Goal: Task Accomplishment & Management: Manage account settings

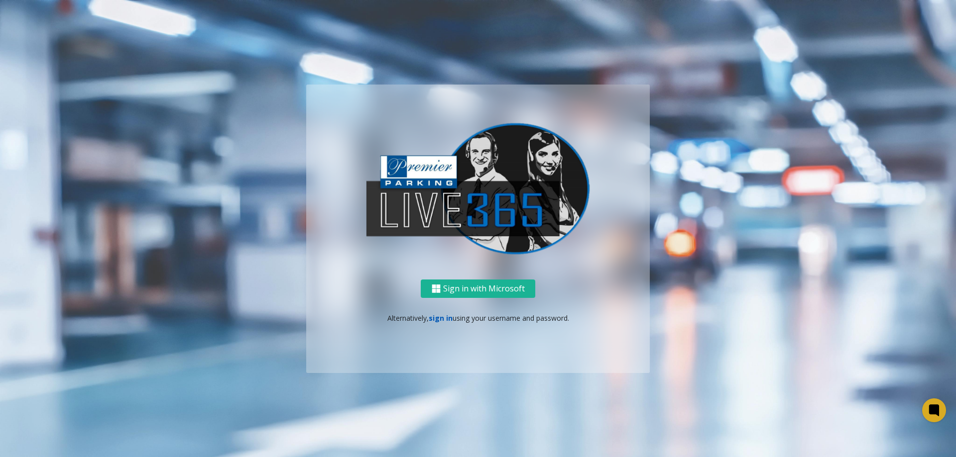
click at [444, 322] on link "sign in" at bounding box center [441, 318] width 24 height 9
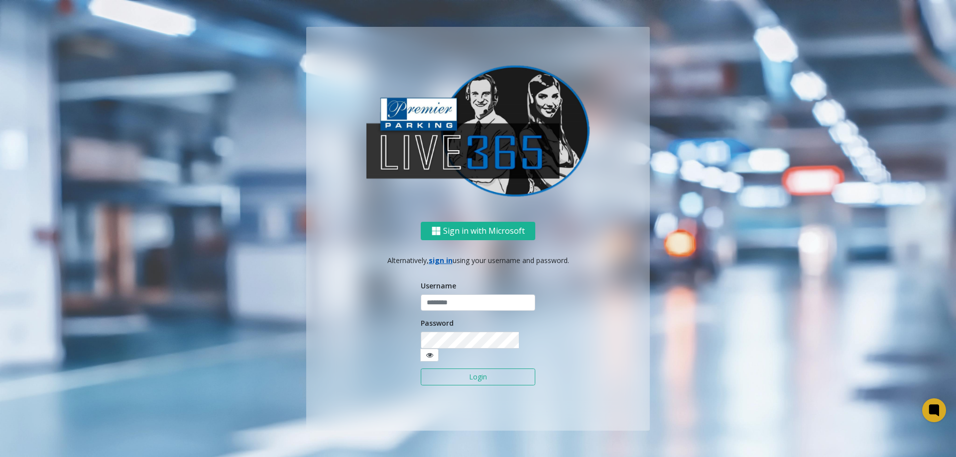
click at [444, 319] on form "Username Password Login" at bounding box center [478, 338] width 114 height 115
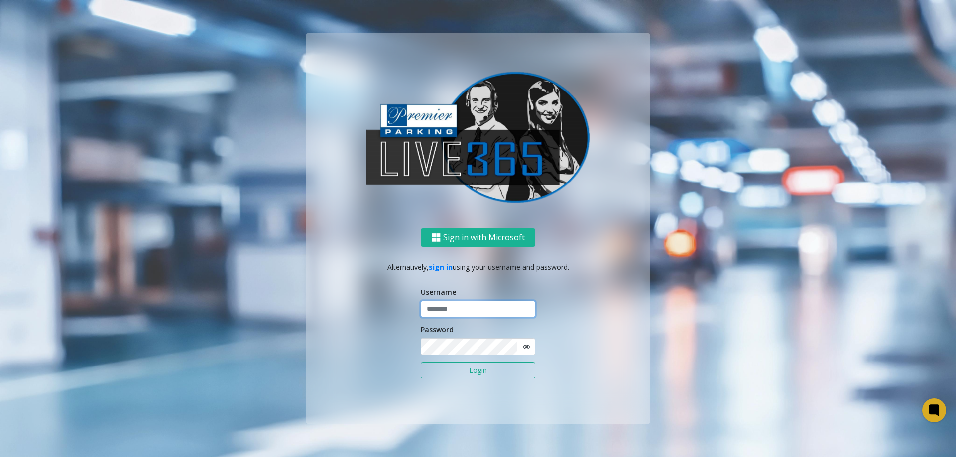
drag, startPoint x: 456, startPoint y: 309, endPoint x: 464, endPoint y: 318, distance: 12.4
click at [456, 309] on input "text" at bounding box center [478, 309] width 114 height 17
type input "**********"
click at [421, 362] on button "Login" at bounding box center [478, 370] width 114 height 17
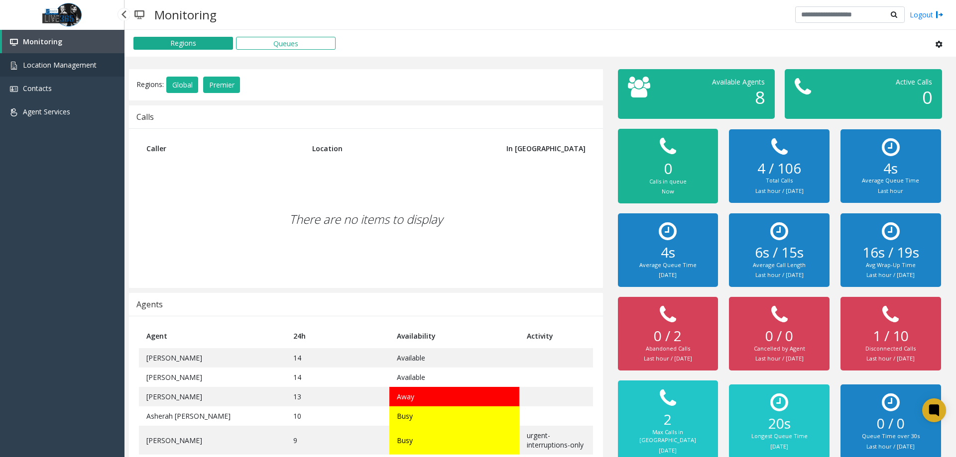
click at [37, 63] on span "Location Management" at bounding box center [60, 64] width 74 height 9
click at [37, 62] on span "Location Management" at bounding box center [60, 64] width 74 height 9
click at [38, 62] on span "Location Management" at bounding box center [60, 64] width 74 height 9
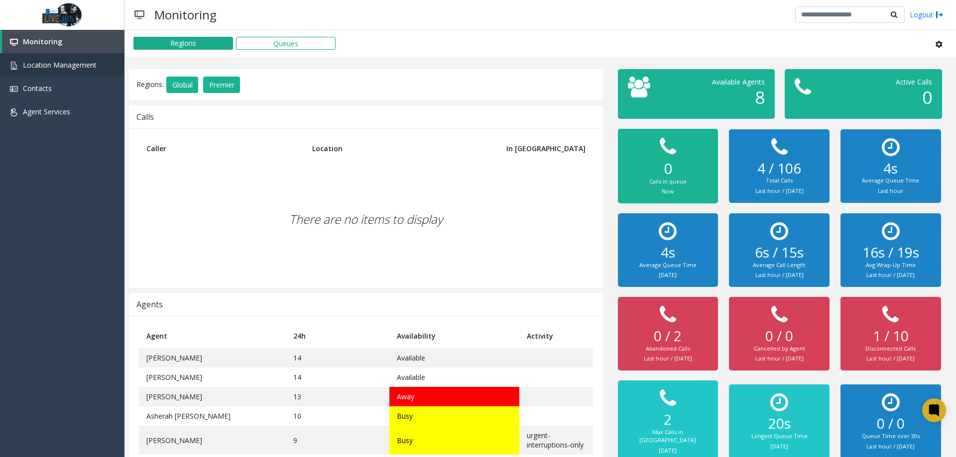
click at [38, 62] on app-root "Monitoring Location Management Contacts Agent Services Powered by Umojo © 2025 …" at bounding box center [478, 228] width 956 height 457
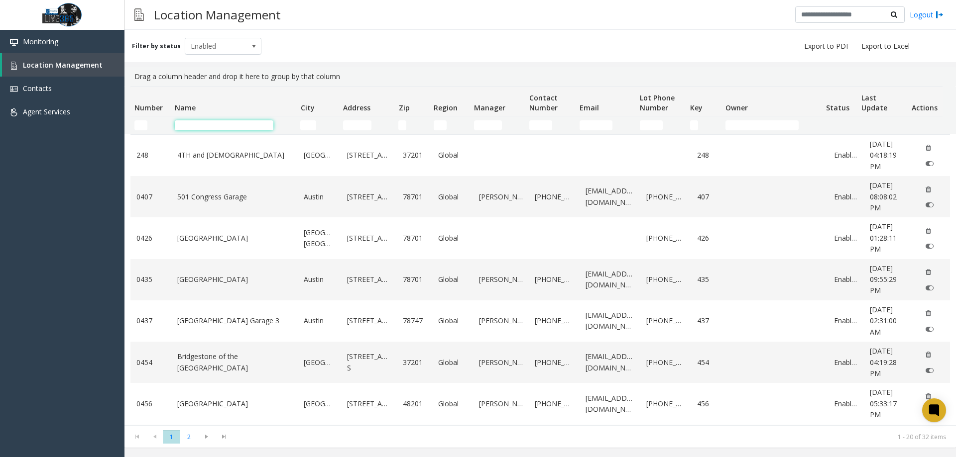
click at [215, 121] on input "Name Filter" at bounding box center [224, 125] width 99 height 10
type input "**"
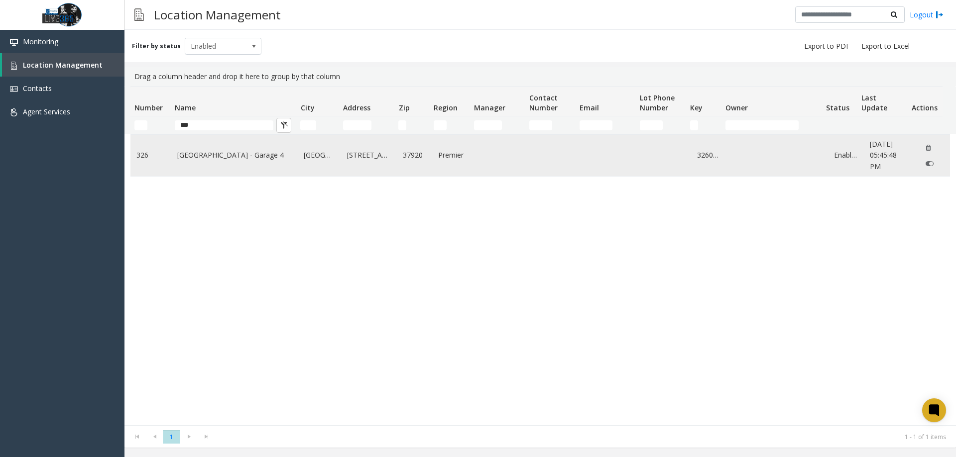
click at [253, 172] on td "[GEOGRAPHIC_DATA] - Garage 4" at bounding box center [234, 155] width 127 height 41
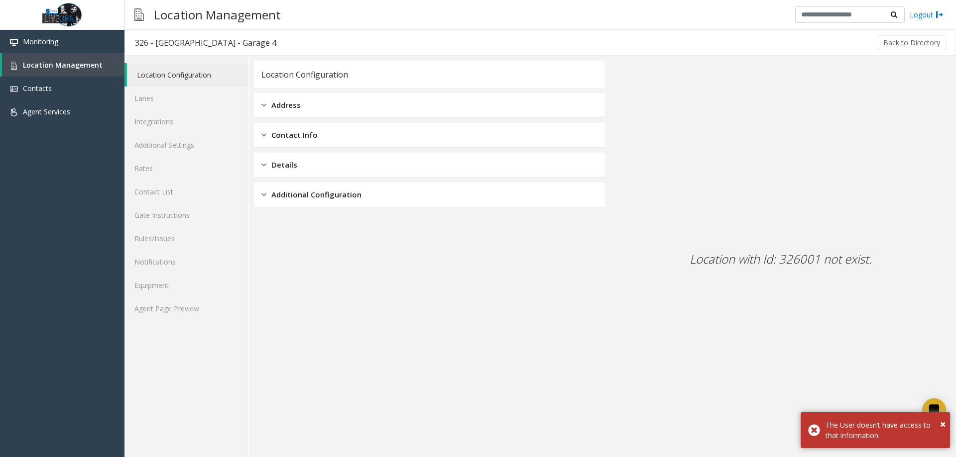
drag, startPoint x: 296, startPoint y: 134, endPoint x: 308, endPoint y: 136, distance: 12.6
click at [296, 134] on span "Contact Info" at bounding box center [294, 134] width 46 height 11
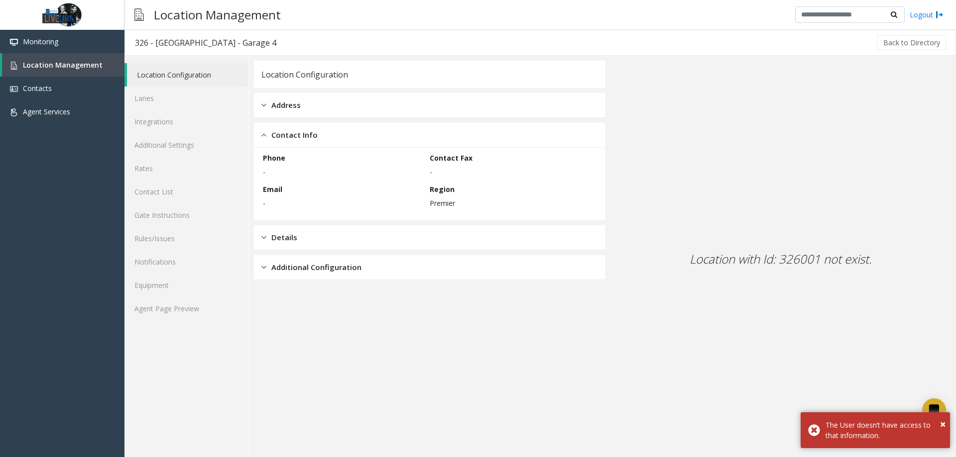
click at [334, 244] on div "Details" at bounding box center [429, 237] width 351 height 25
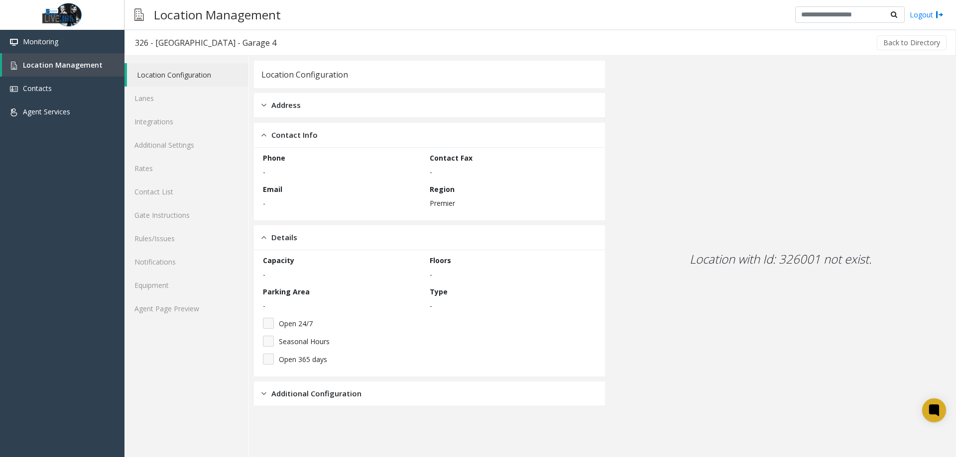
click at [688, 338] on div "Location with Id: 326001 not exist." at bounding box center [780, 259] width 351 height 397
click at [149, 92] on link "Lanes" at bounding box center [186, 98] width 124 height 23
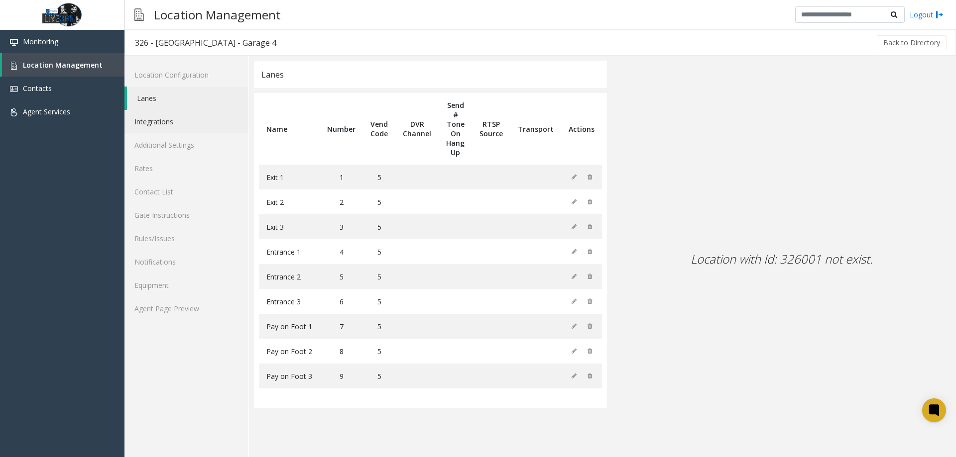
click at [170, 126] on link "Integrations" at bounding box center [186, 121] width 124 height 23
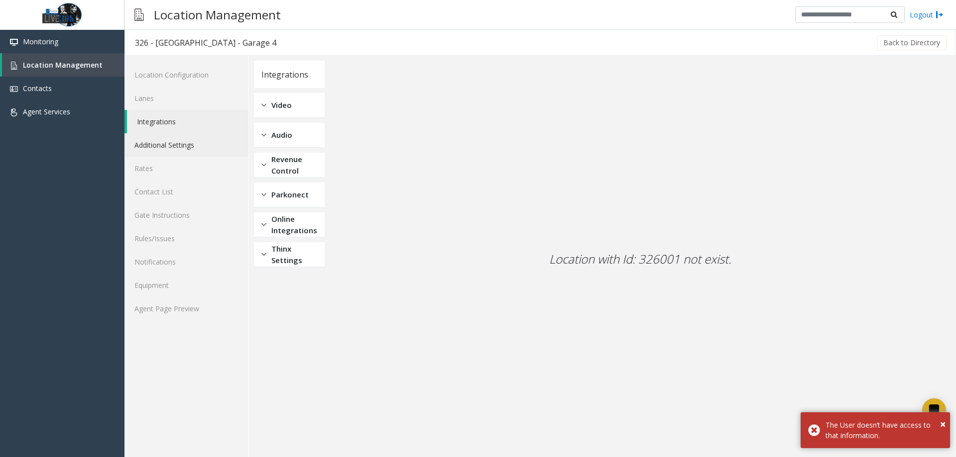
click at [153, 155] on link "Additional Settings" at bounding box center [186, 144] width 124 height 23
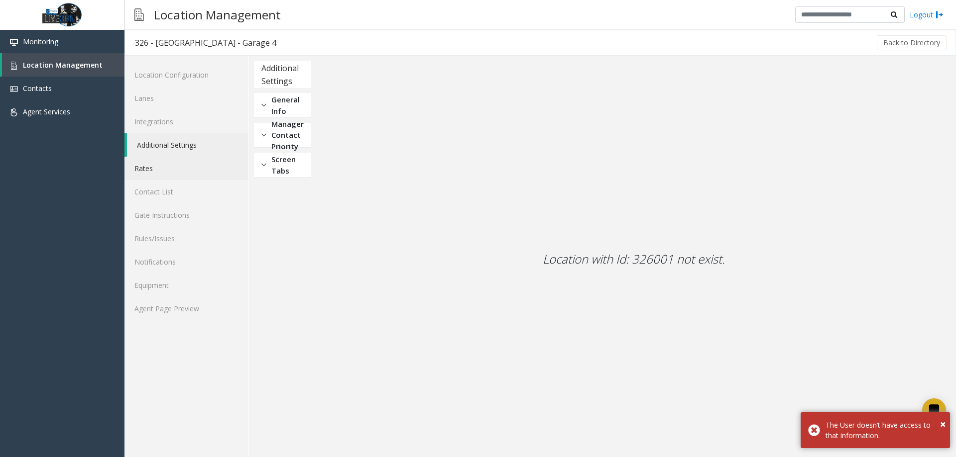
click at [159, 175] on link "Rates" at bounding box center [186, 168] width 124 height 23
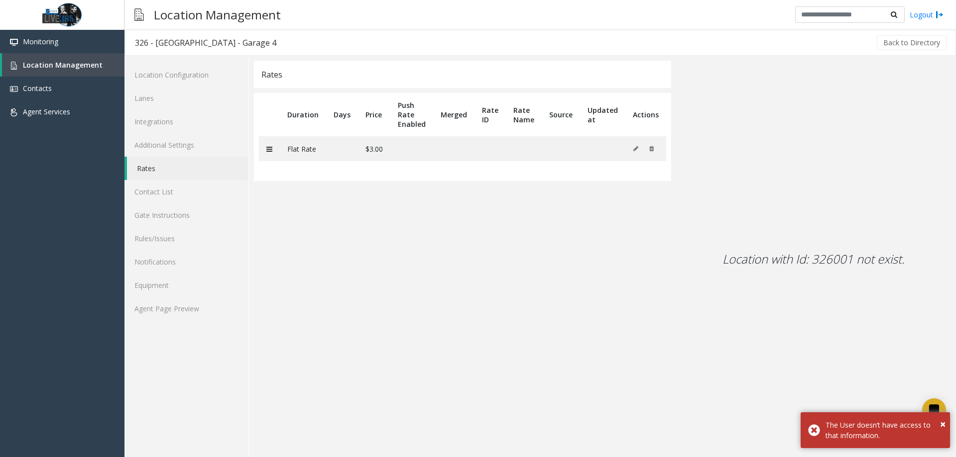
click at [336, 251] on app-rates "Rates Duration Days Price Push Rate Enabled Merged Rate ID Rate Name Source Upd…" at bounding box center [462, 259] width 417 height 397
